Goal: Complete application form

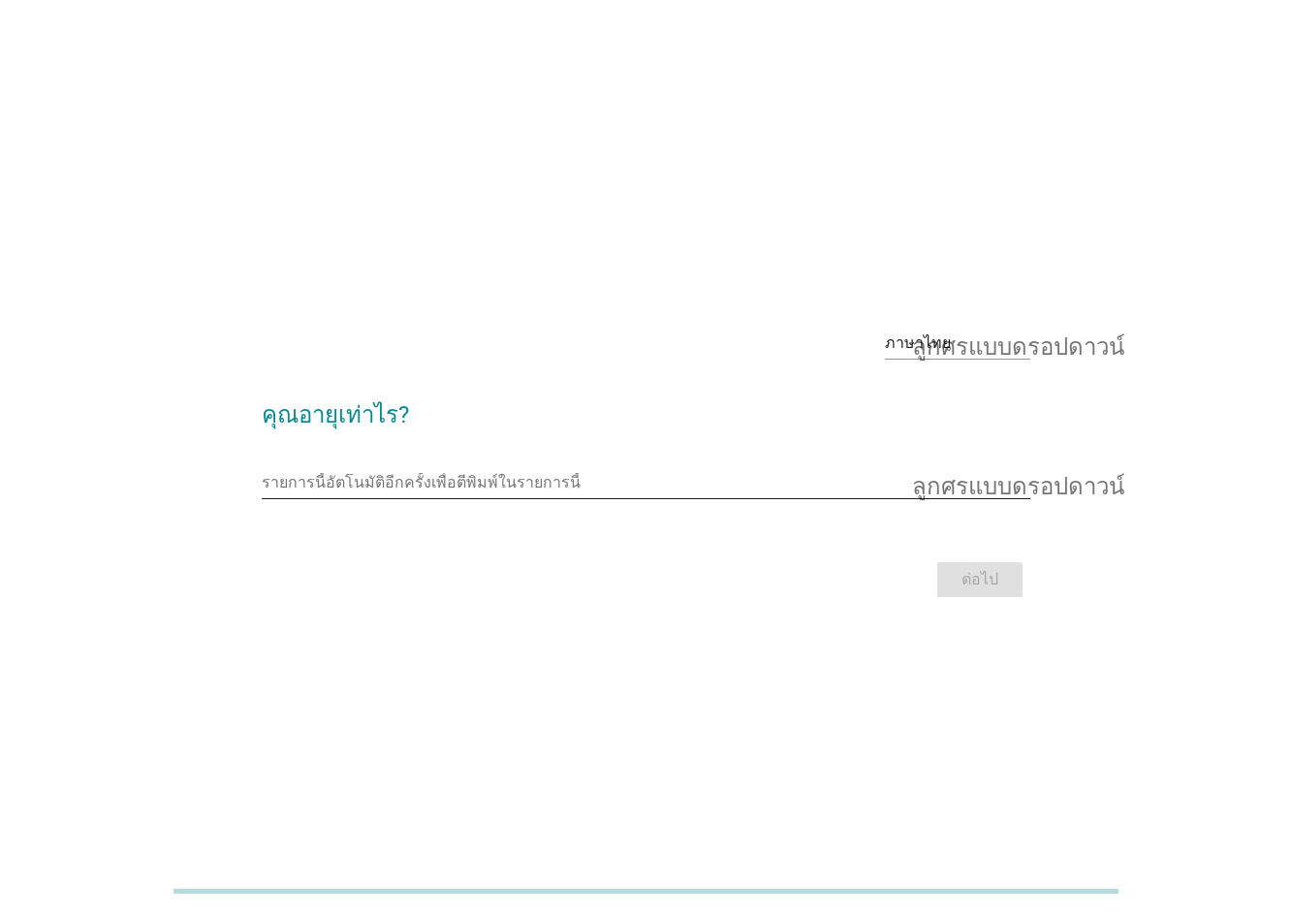
click at [586, 472] on input "รายการนี้อัตโนมัติอีกครั้งเพื่อตีพิมพ์ในรายการนี้" at bounding box center [633, 482] width 742 height 31
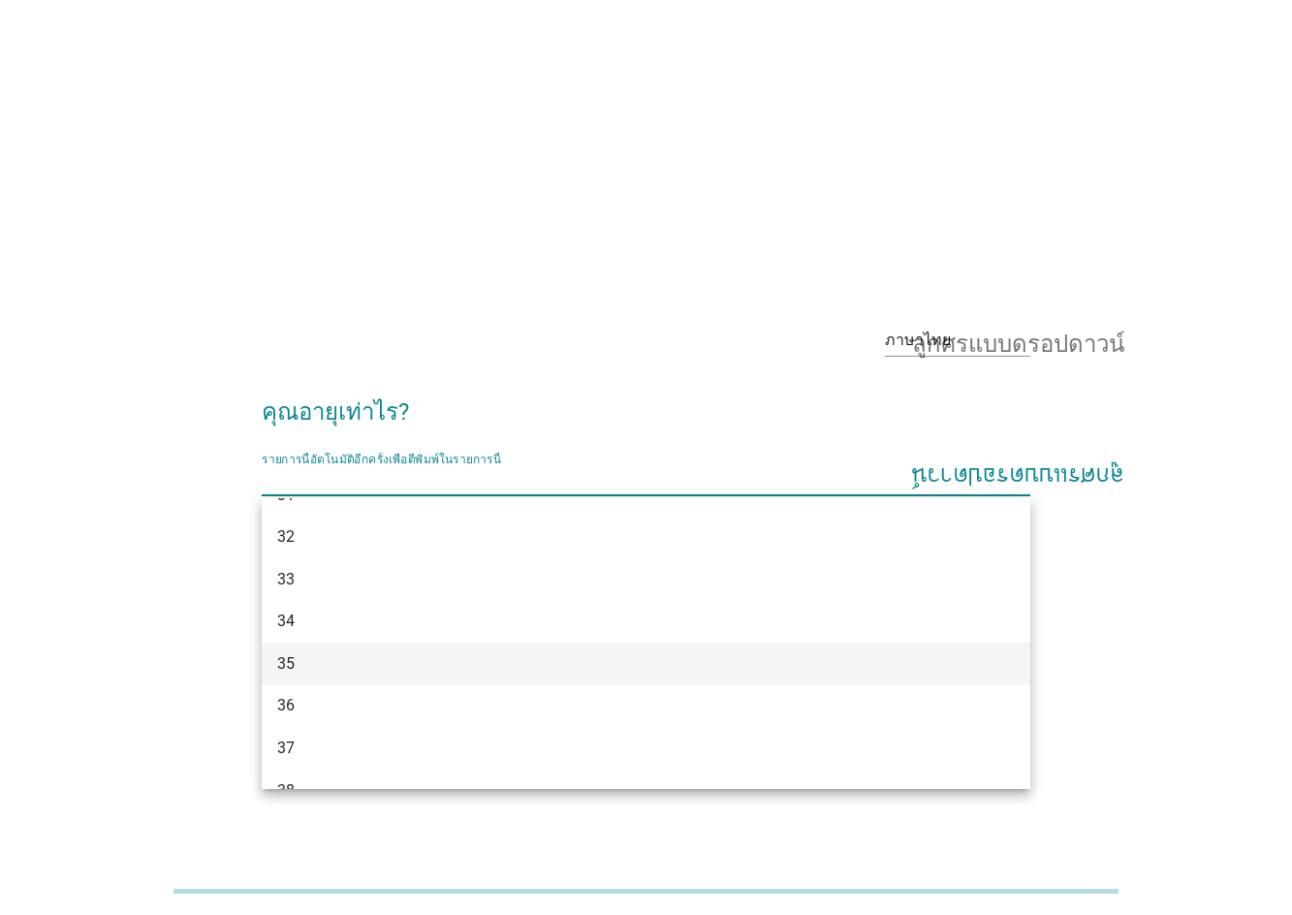
scroll to position [388, 0]
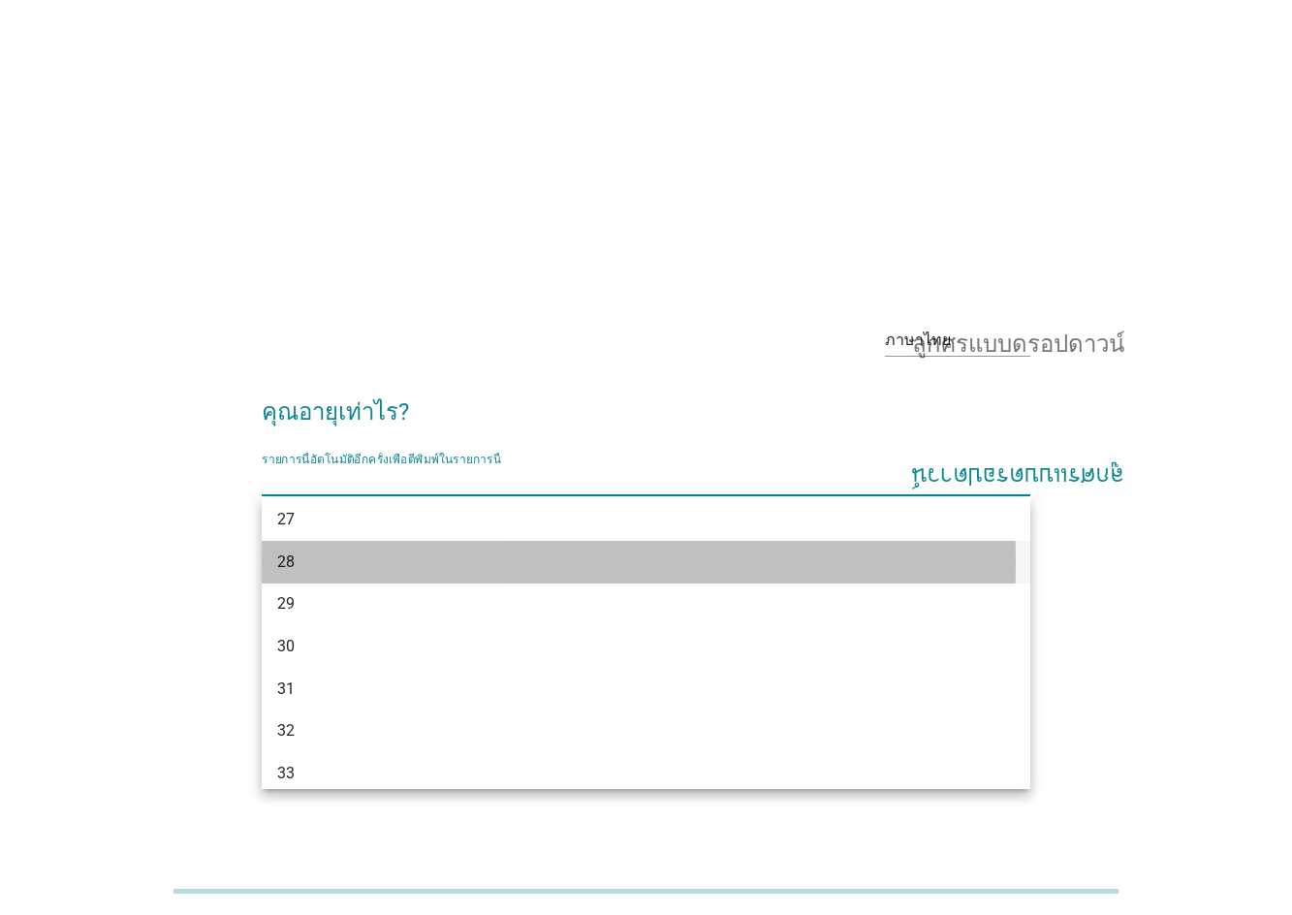
click at [316, 561] on div "28" at bounding box center [615, 562] width 677 height 23
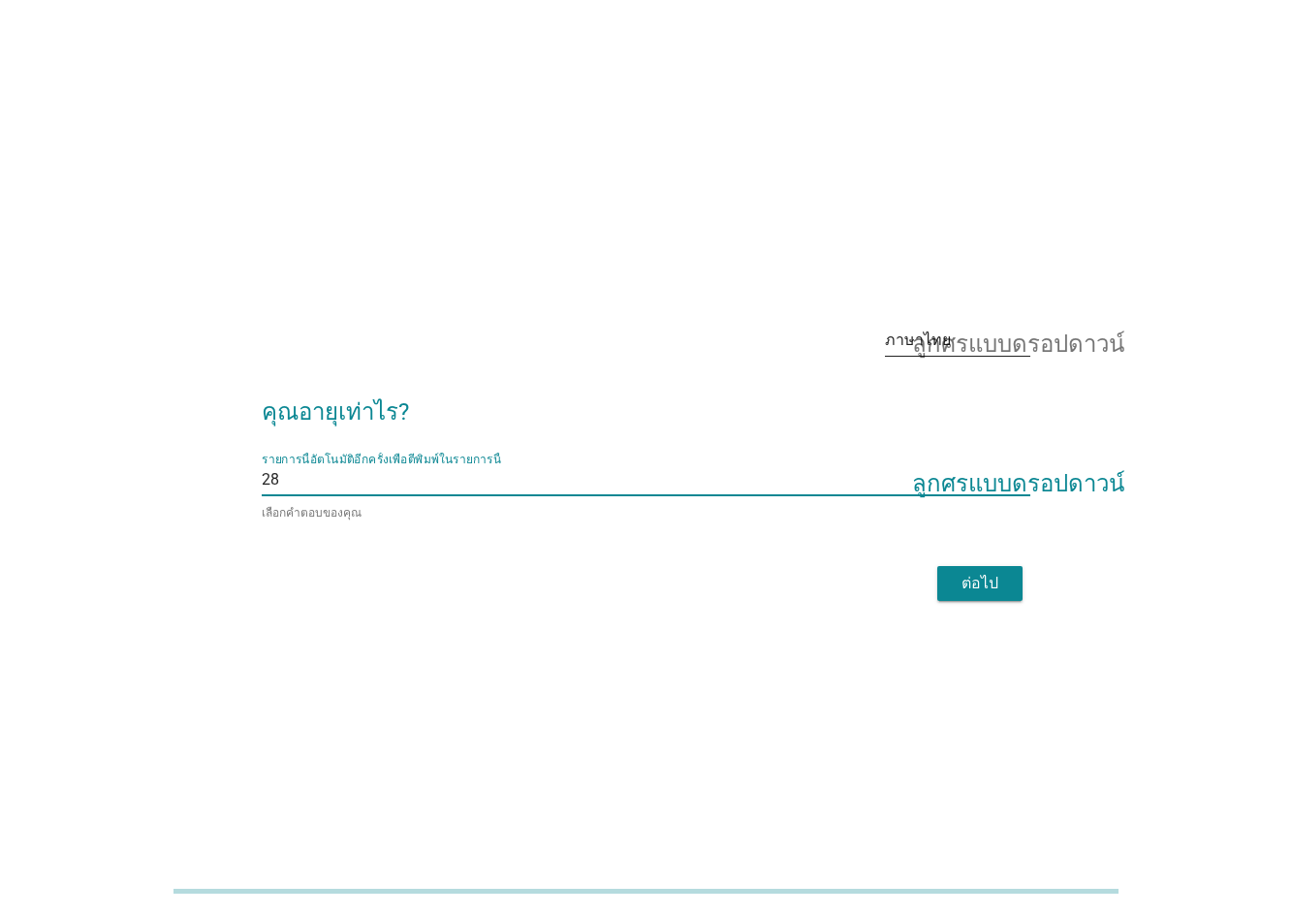
click at [954, 347] on font "ลูกศรแบบดรอปดาวน์" at bounding box center [1018, 340] width 212 height 23
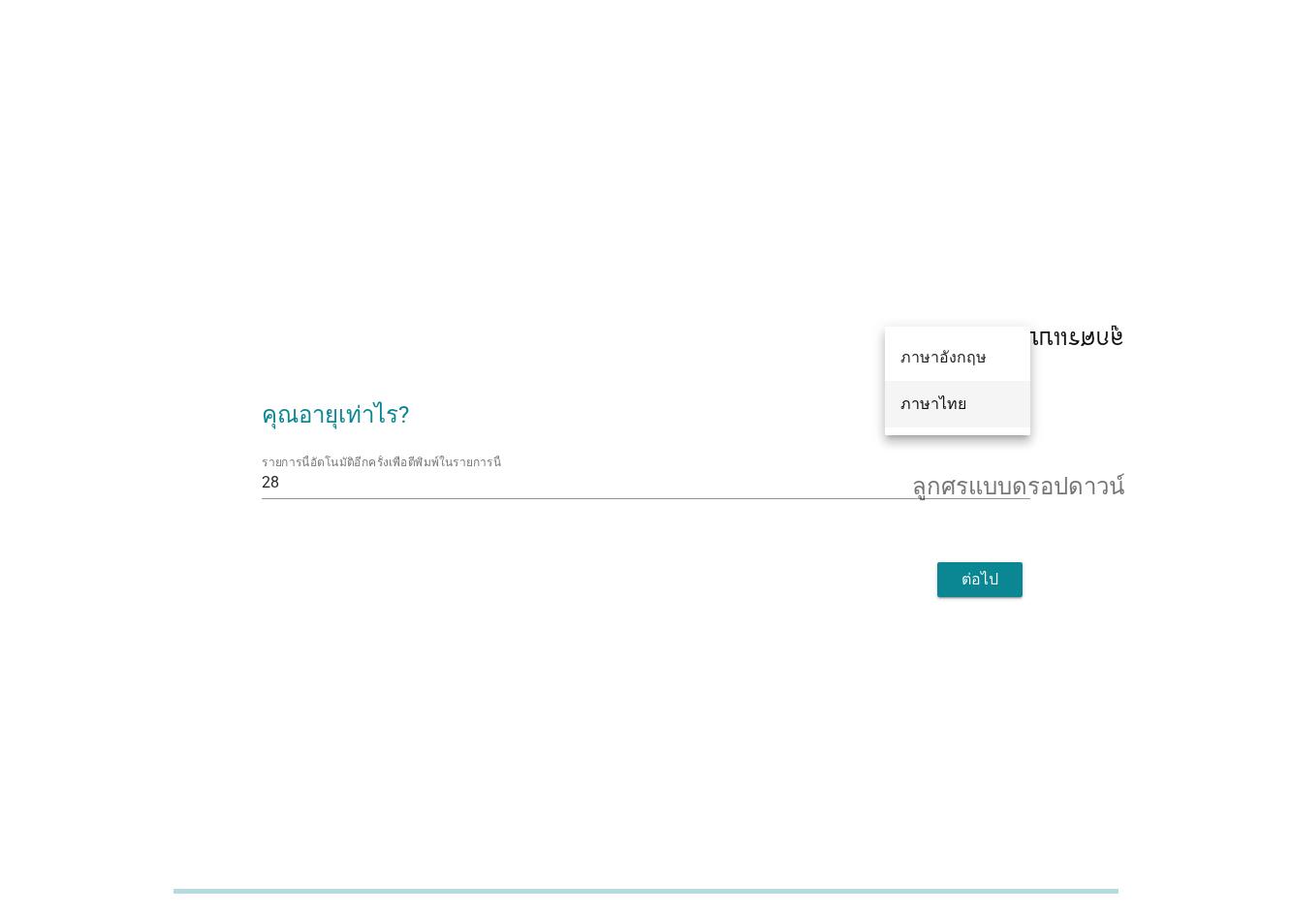
click at [958, 409] on font "ภาษาไทย" at bounding box center [934, 404] width 66 height 18
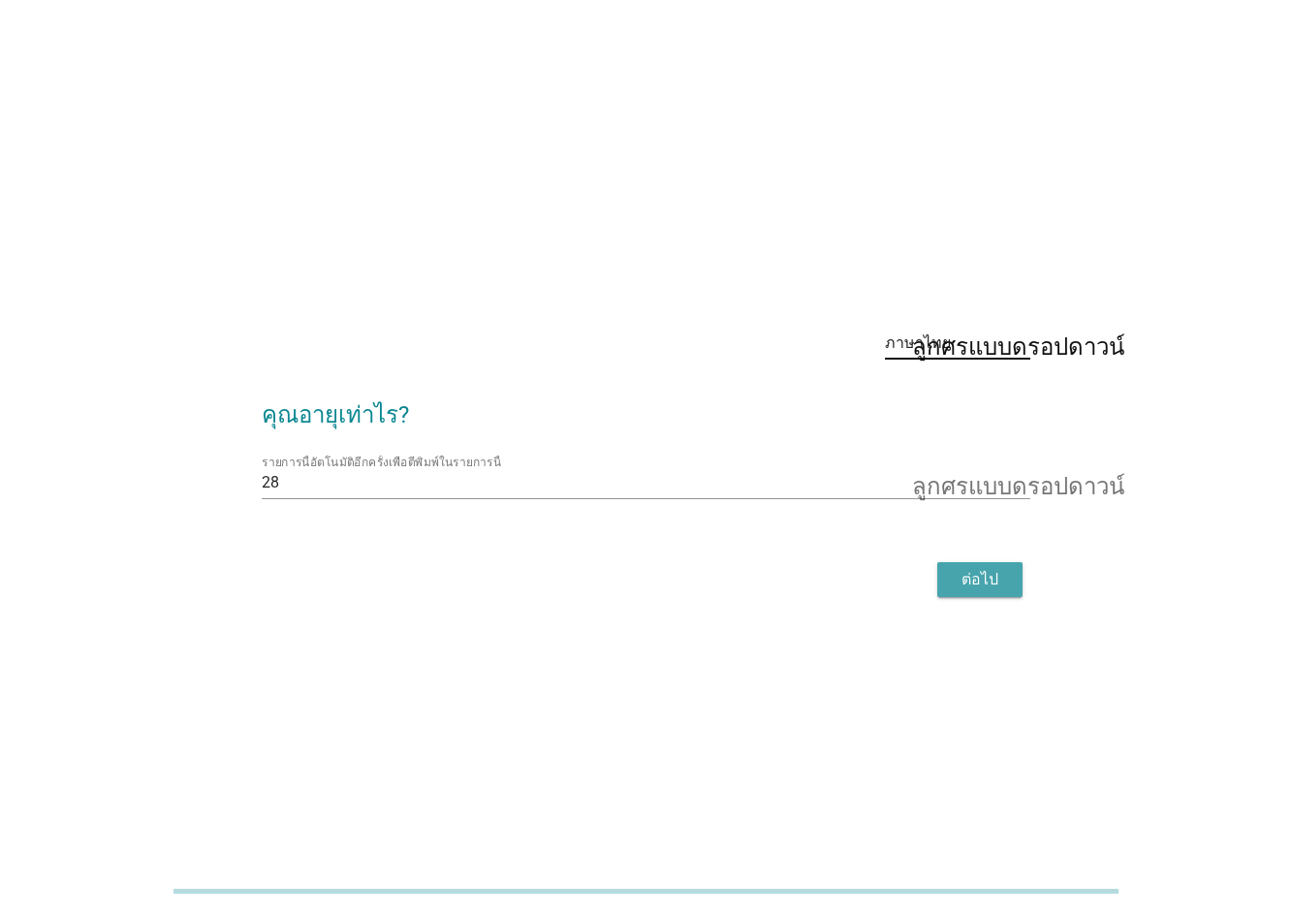
click at [972, 577] on font "ต่อไป" at bounding box center [980, 579] width 37 height 18
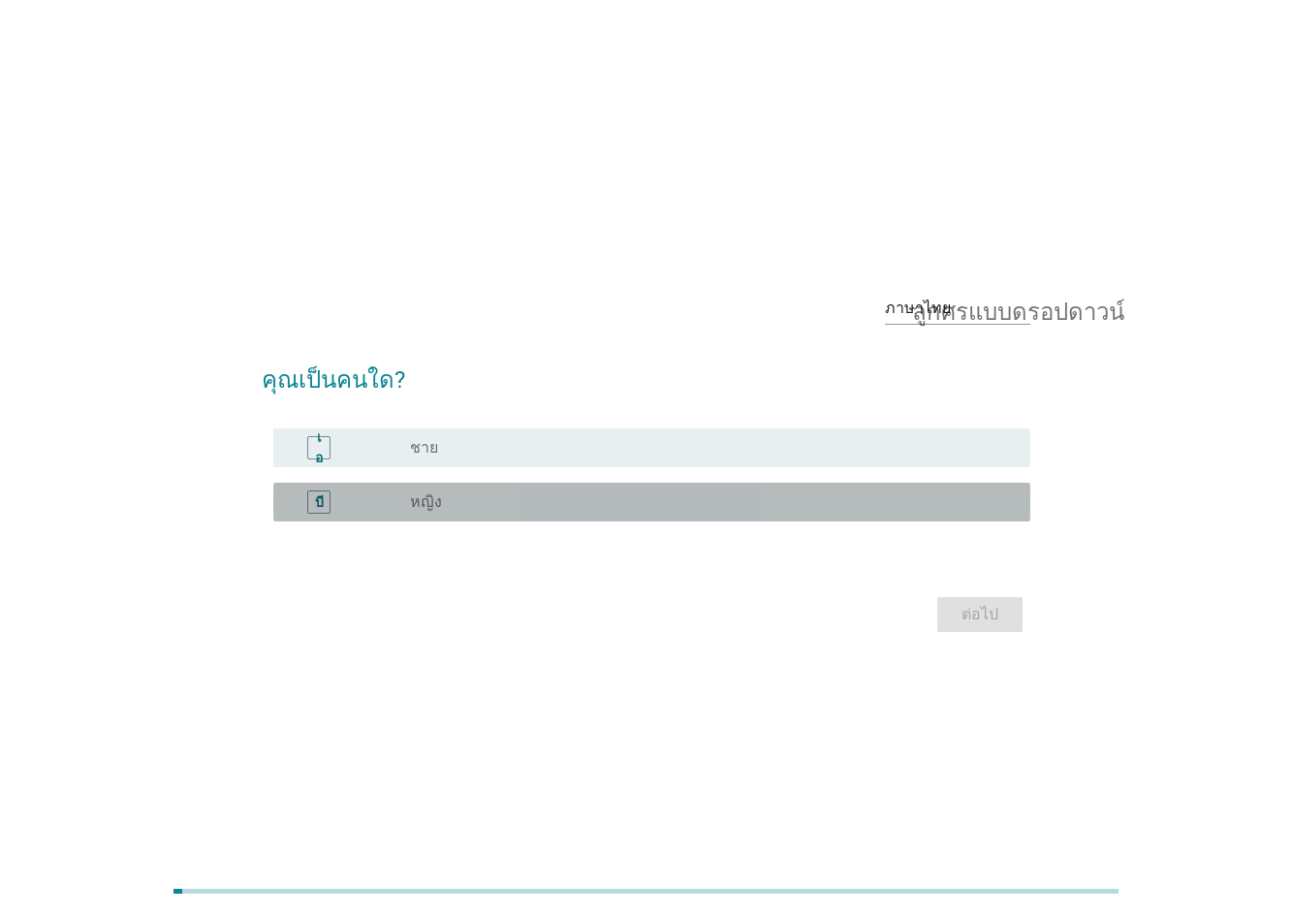
click at [756, 512] on div "ปุ่มวิทยุ[PERSON_NAME]เลือก หญิง" at bounding box center [712, 502] width 605 height 23
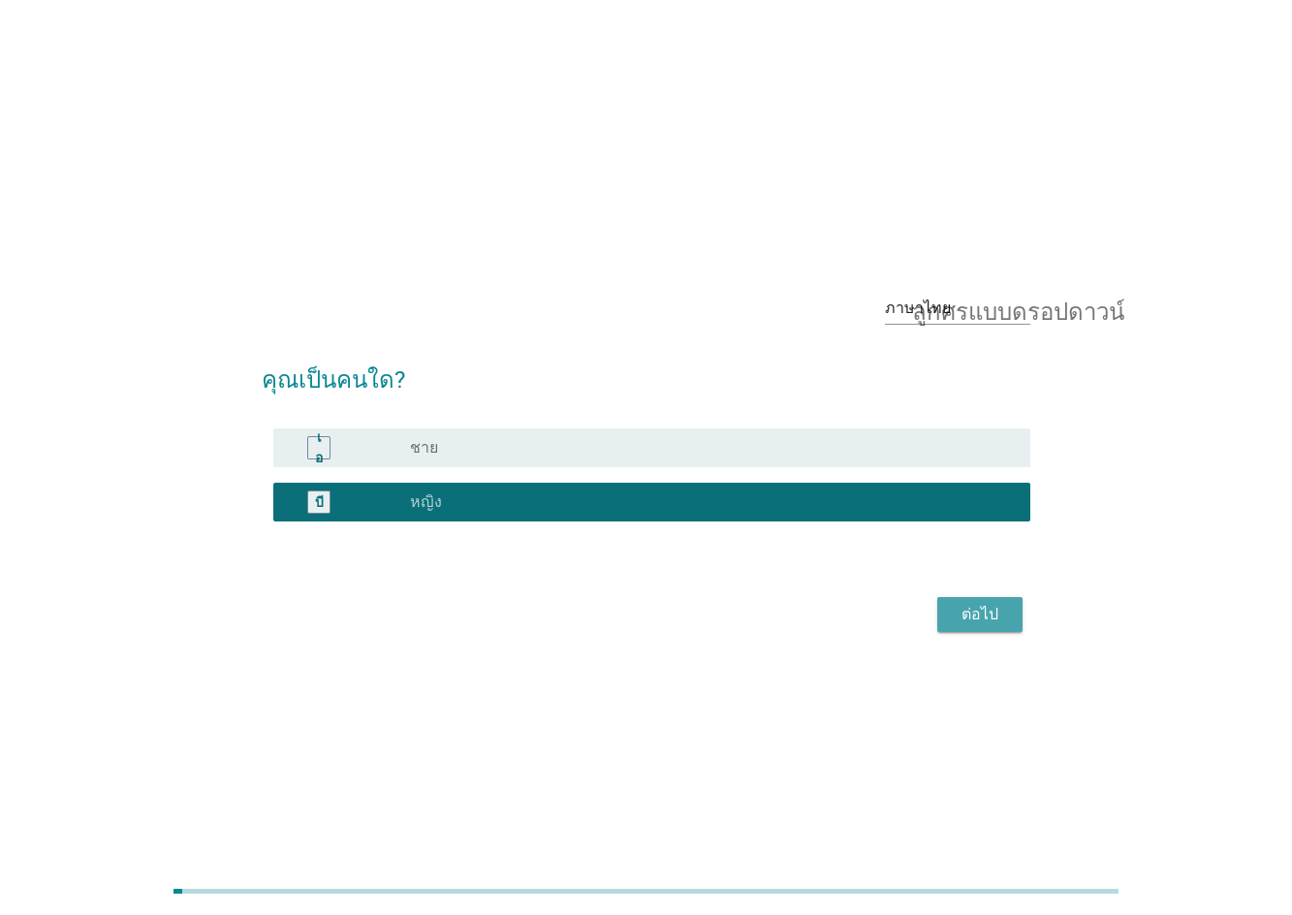
click at [993, 628] on button "ต่อไป" at bounding box center [979, 614] width 85 height 35
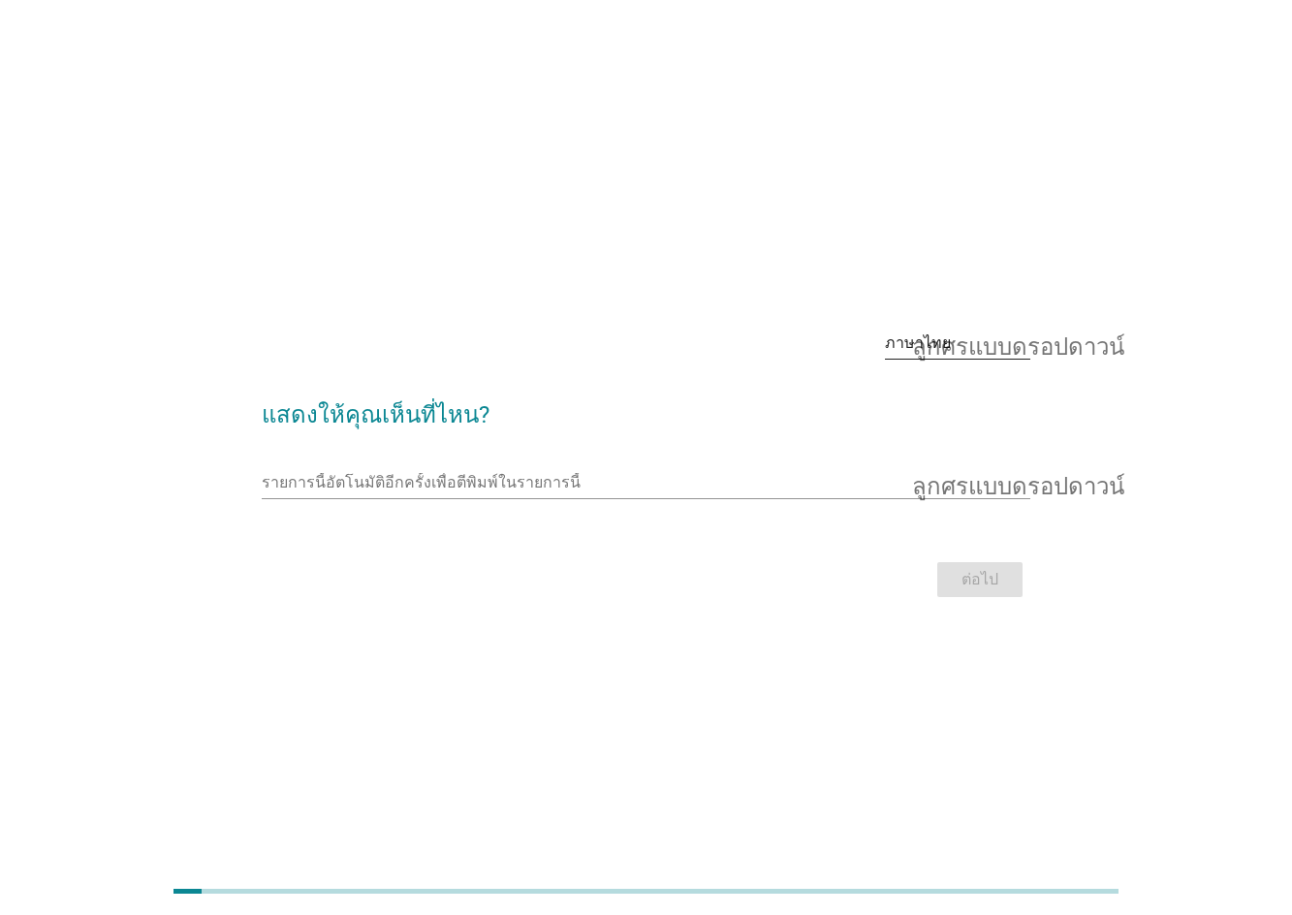
click at [994, 353] on font "ลูกศรแบบดรอปดาวน์" at bounding box center [1018, 343] width 212 height 23
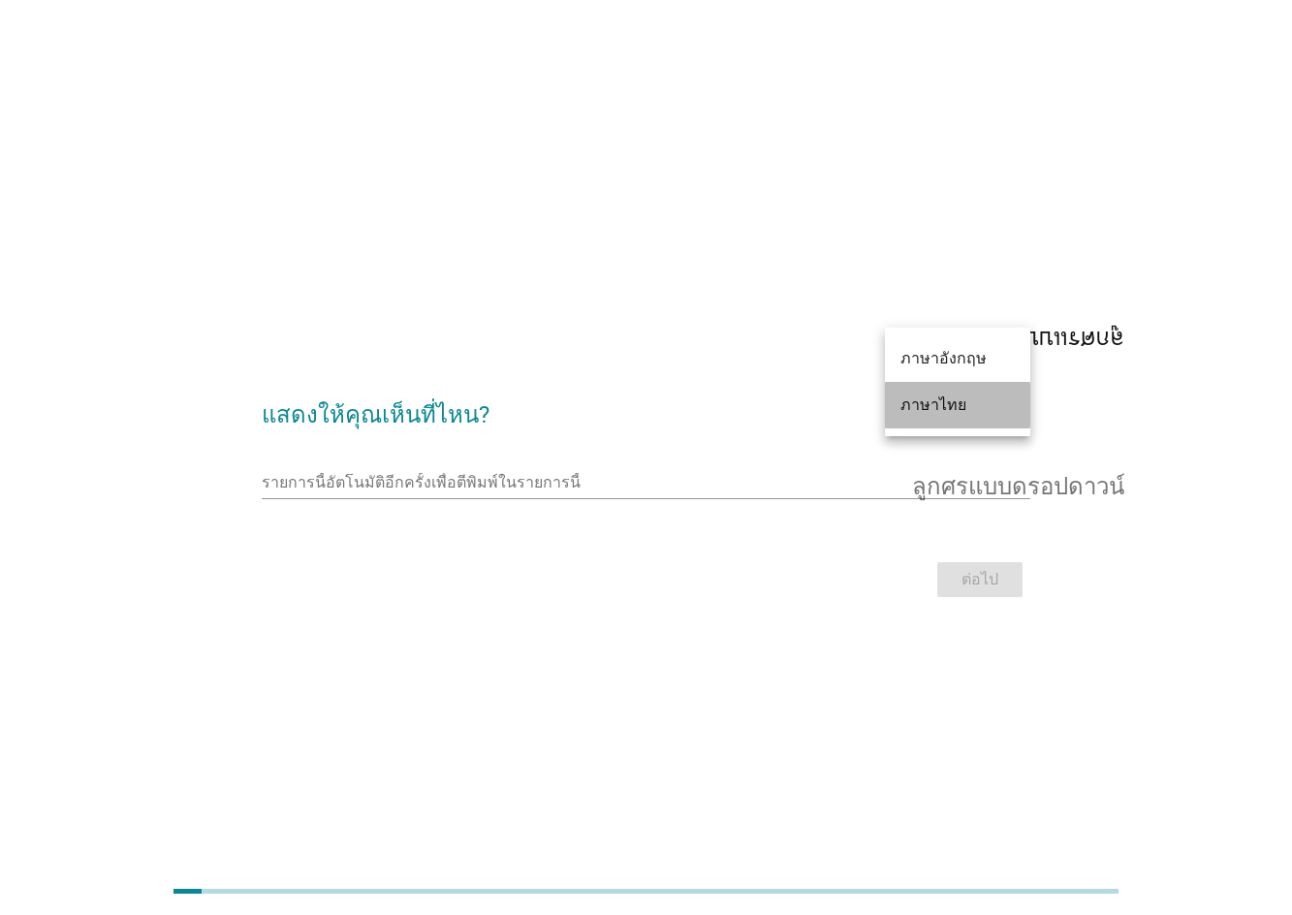
click at [971, 416] on div "ภาษาไทย" at bounding box center [958, 405] width 114 height 23
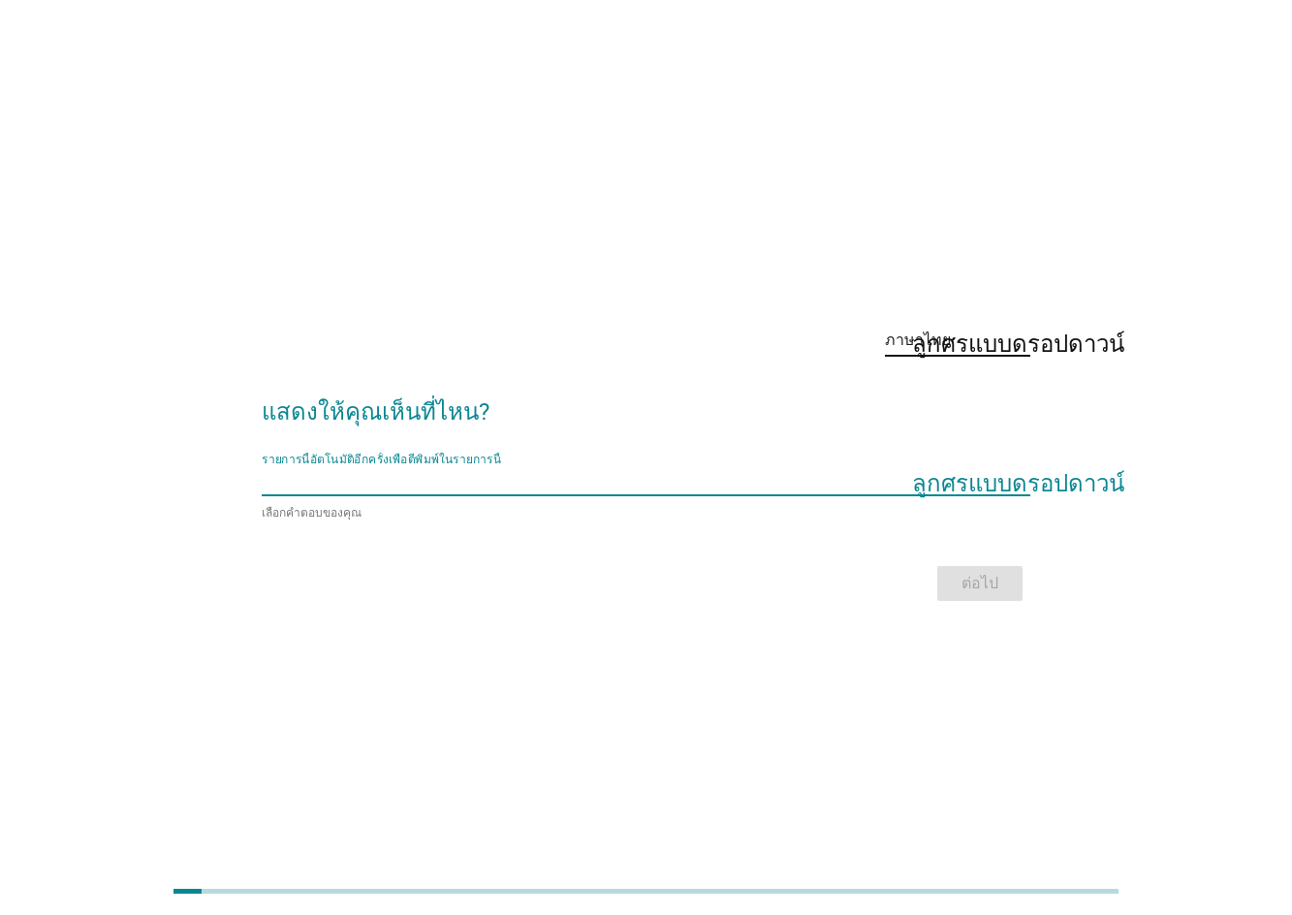
click at [305, 494] on input "รายการนี้อัตโนมัติอีกครั้งเพื่อตีพิมพ์ในรายการนี้" at bounding box center [633, 479] width 742 height 31
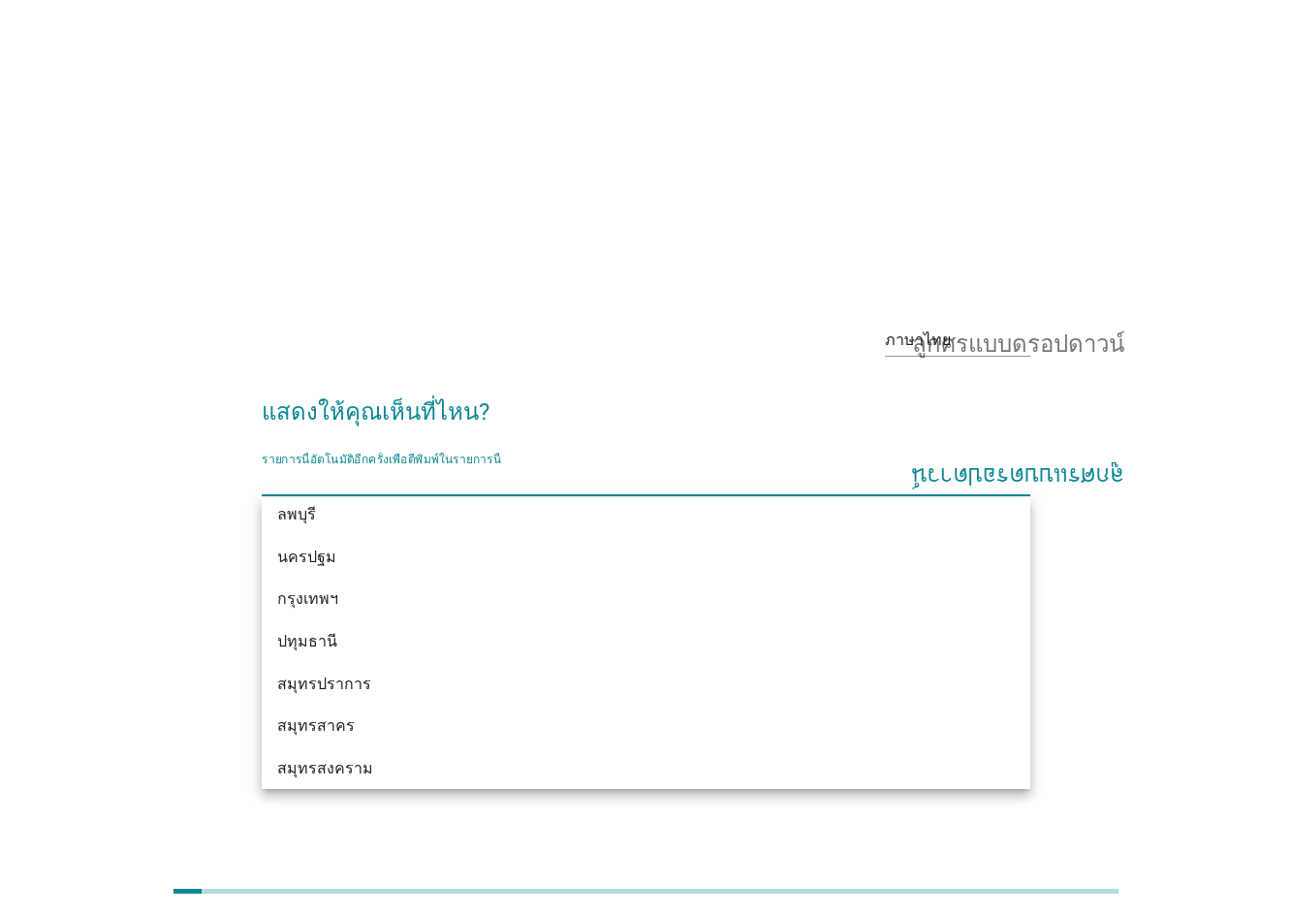
scroll to position [2133, 0]
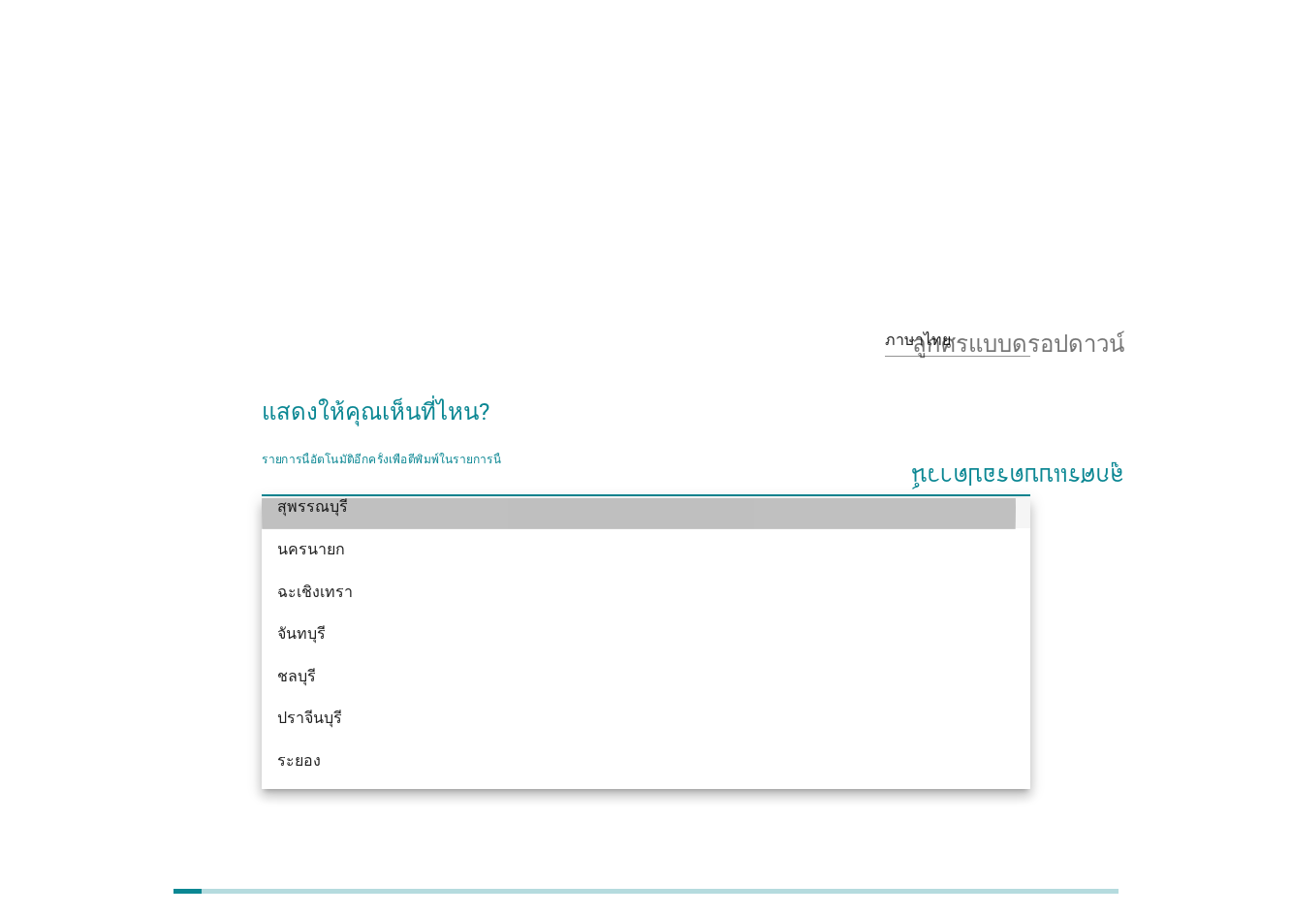
click at [358, 510] on div "สุพรรณบุรี" at bounding box center [615, 506] width 677 height 23
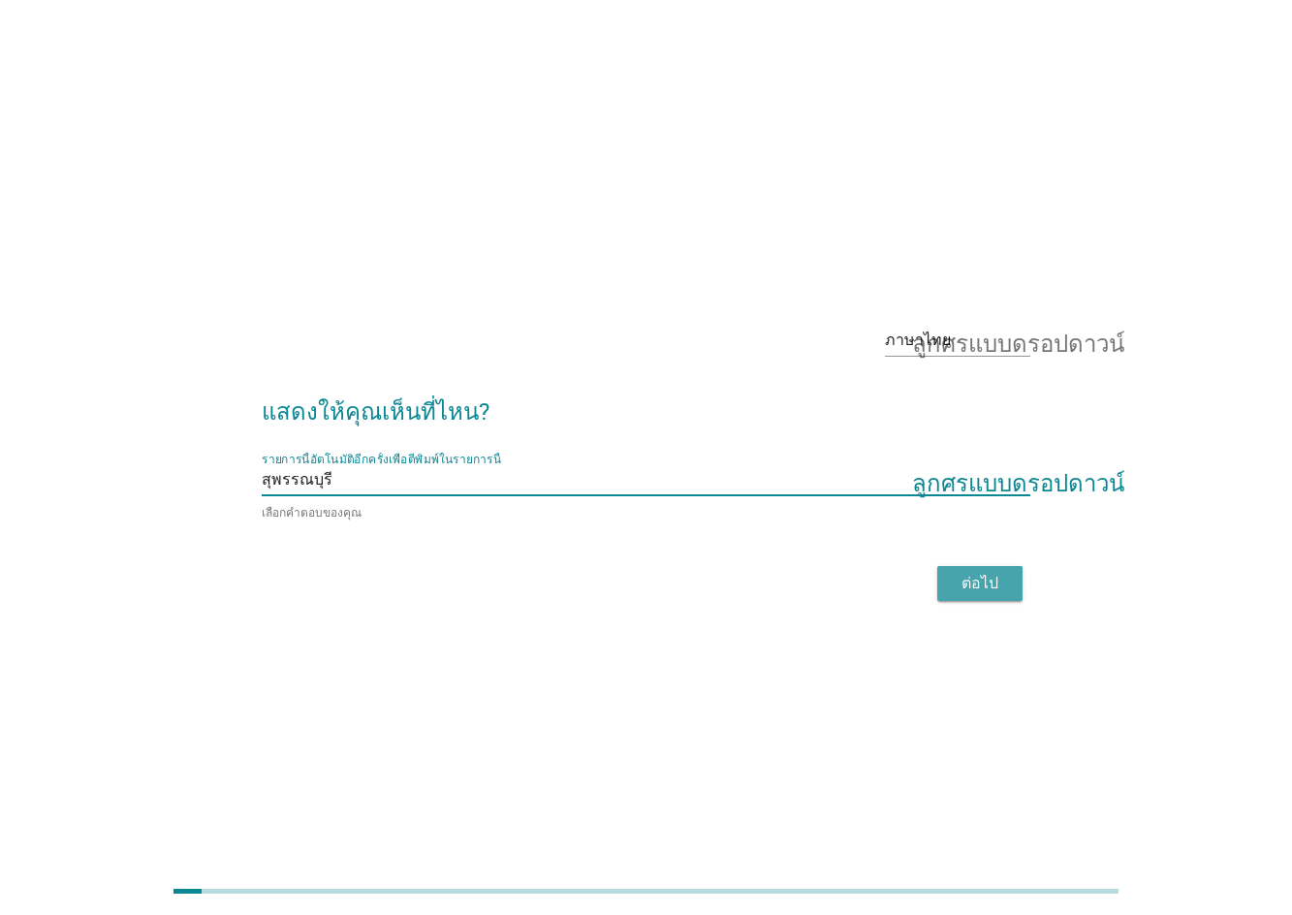
click at [954, 586] on div "ต่อไป" at bounding box center [980, 583] width 54 height 23
